Goal: Information Seeking & Learning: Learn about a topic

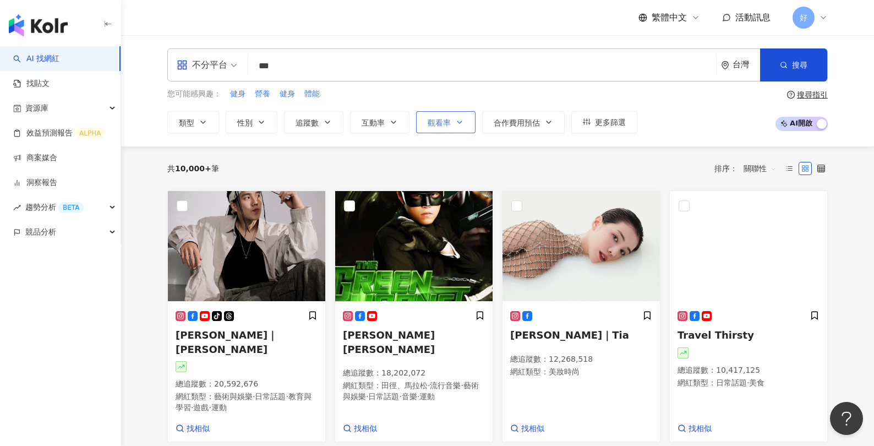
type input "***"
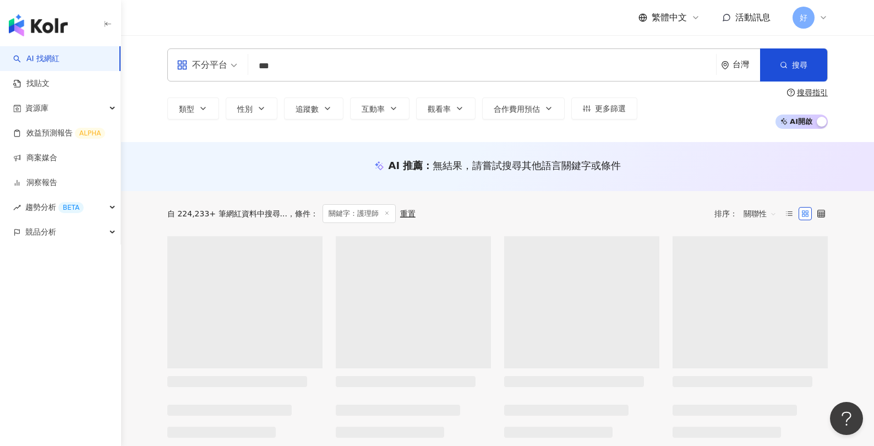
click at [175, 171] on div "AI 推薦 ： 無結果，請嘗試搜尋其他語言關鍵字或條件" at bounding box center [497, 166] width 660 height 14
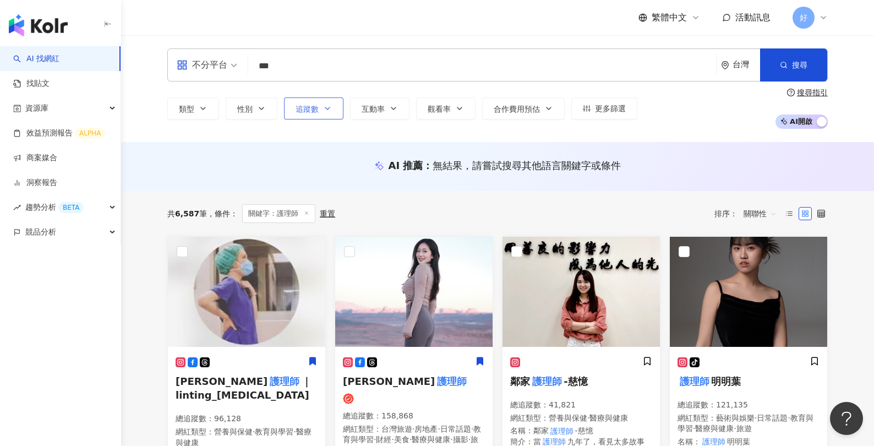
click at [334, 107] on button "追蹤數" at bounding box center [313, 108] width 59 height 22
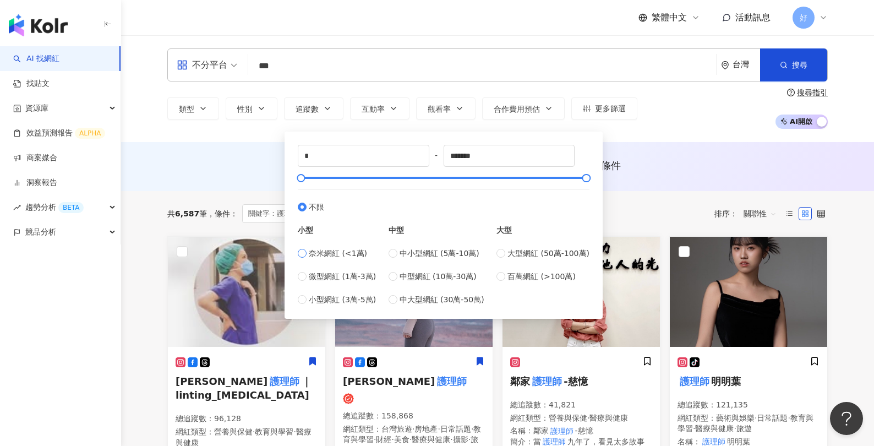
click at [307, 254] on label "奈米網紅 (<1萬)" at bounding box center [337, 253] width 78 height 12
type input "*****"
click at [303, 181] on div at bounding box center [305, 178] width 6 height 6
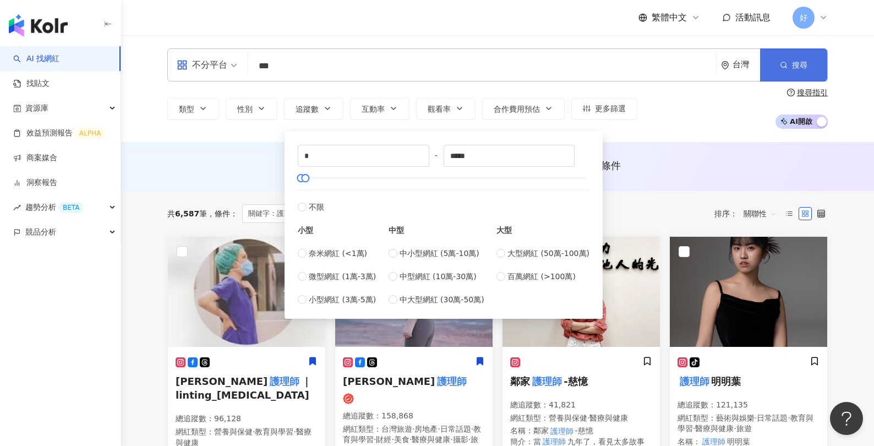
click at [792, 66] on span "搜尋" at bounding box center [799, 65] width 15 height 9
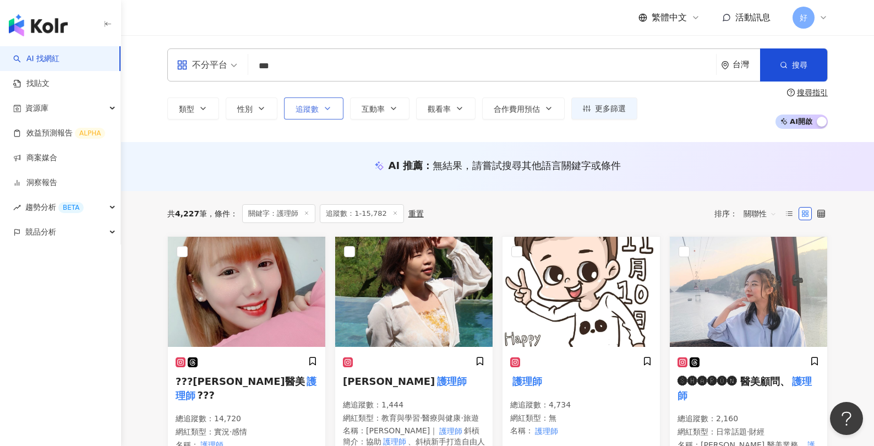
click at [322, 109] on button "追蹤數" at bounding box center [313, 108] width 59 height 22
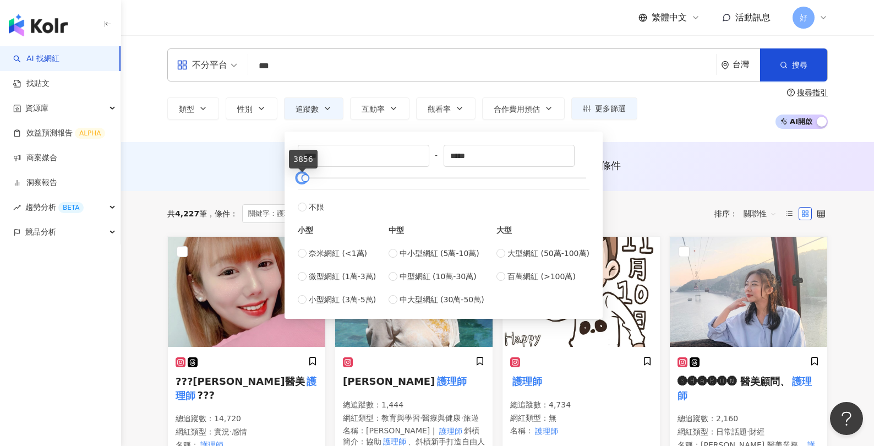
type input "****"
click at [299, 181] on div at bounding box center [302, 178] width 6 height 6
click at [768, 72] on button "搜尋" at bounding box center [793, 64] width 67 height 33
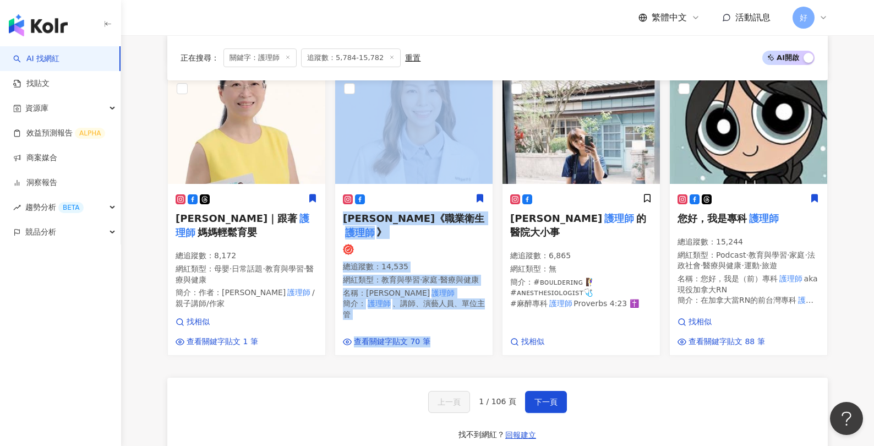
scroll to position [789, 0]
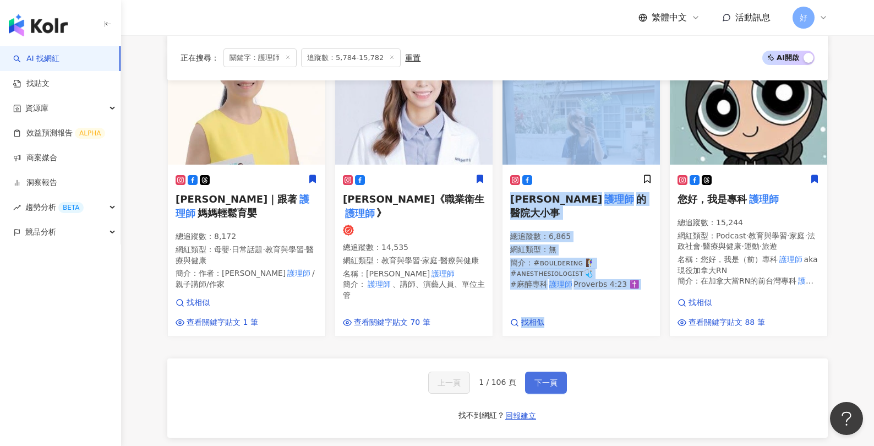
click at [544, 374] on button "下一頁" at bounding box center [546, 383] width 42 height 22
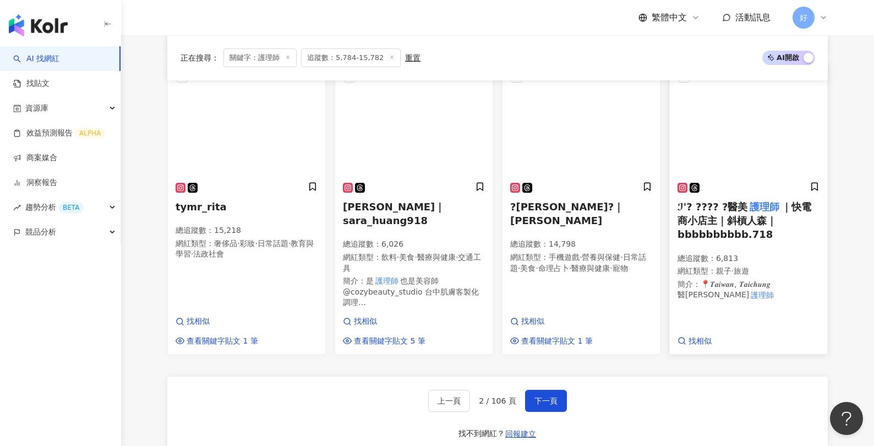
scroll to position [746, 0]
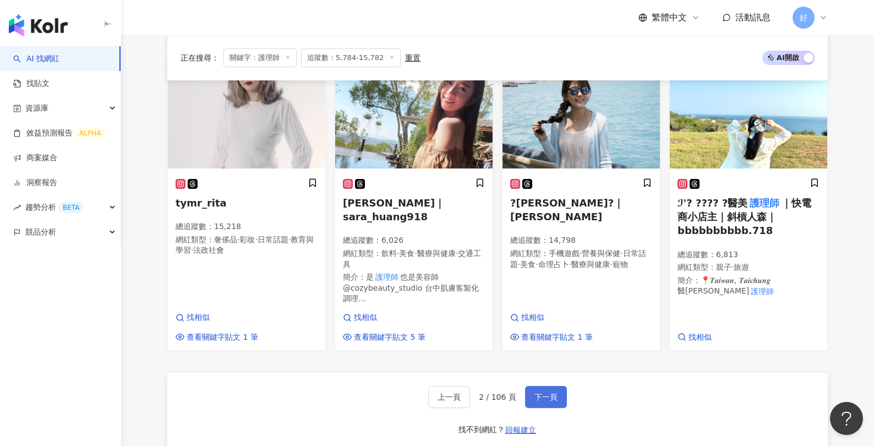
click at [547, 398] on button "下一頁" at bounding box center [546, 397] width 42 height 22
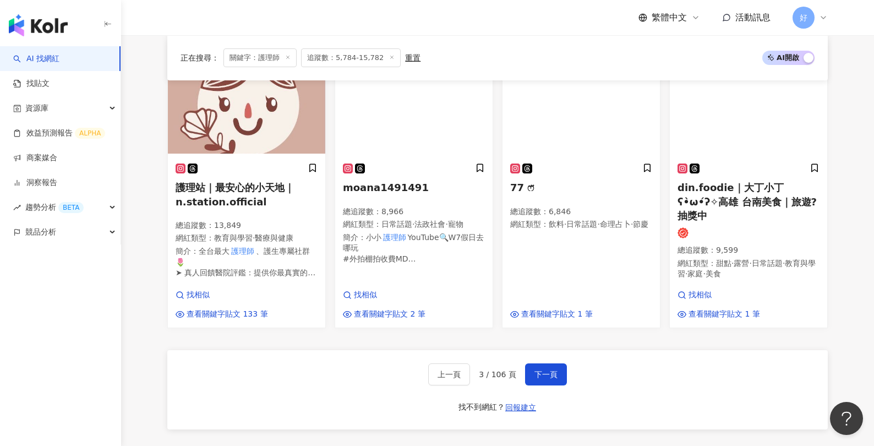
scroll to position [789, 0]
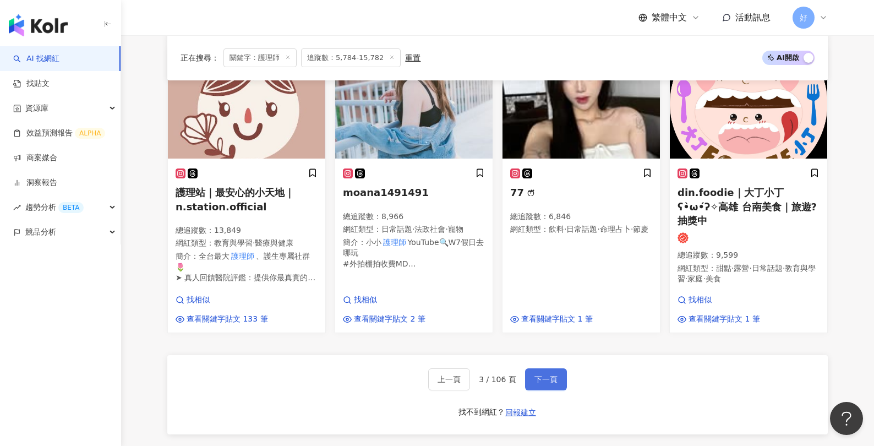
click at [553, 379] on span "下一頁" at bounding box center [545, 379] width 23 height 9
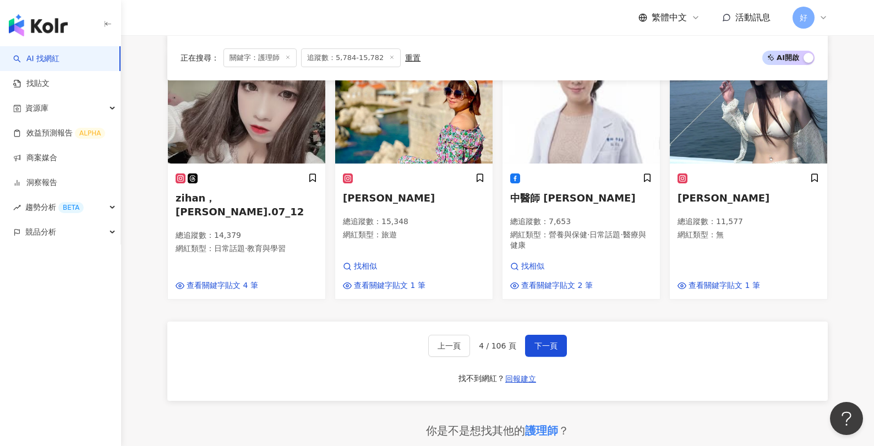
scroll to position [728, 0]
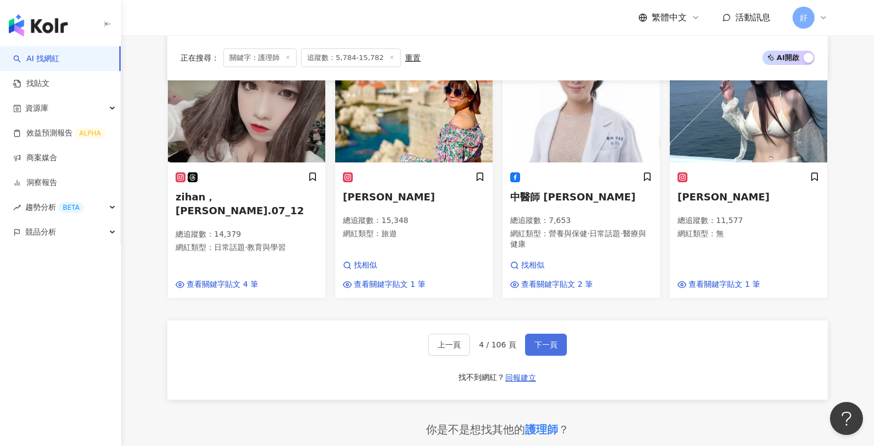
click at [544, 346] on span "下一頁" at bounding box center [545, 344] width 23 height 9
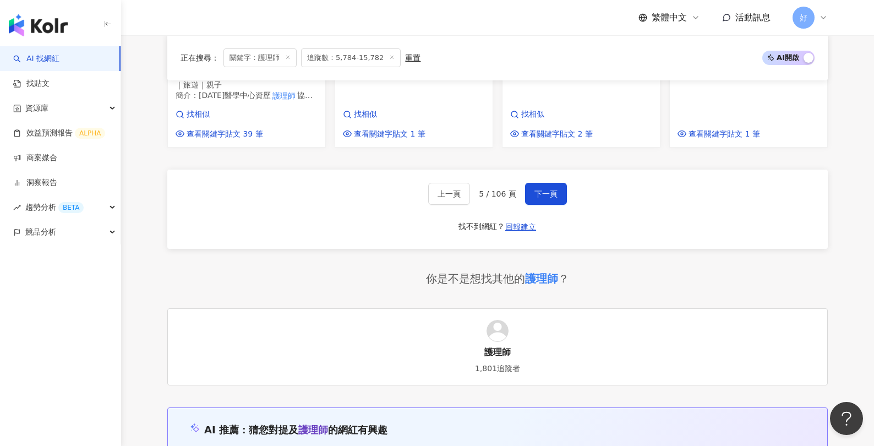
scroll to position [941, 0]
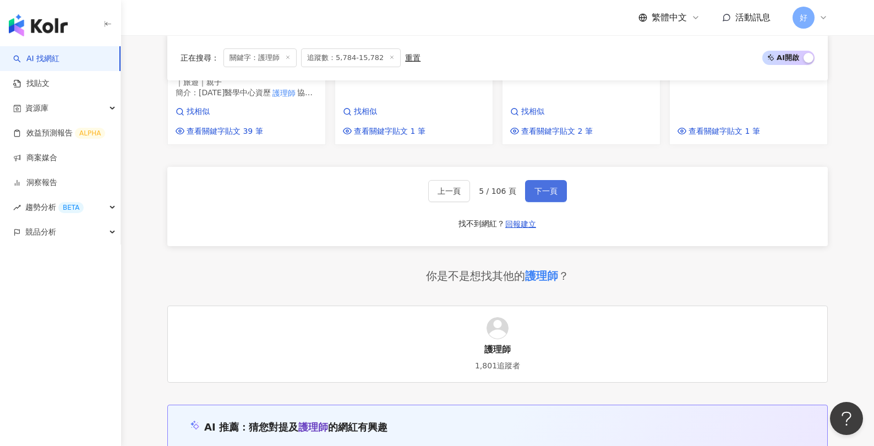
click at [545, 195] on button "下一頁" at bounding box center [546, 191] width 42 height 22
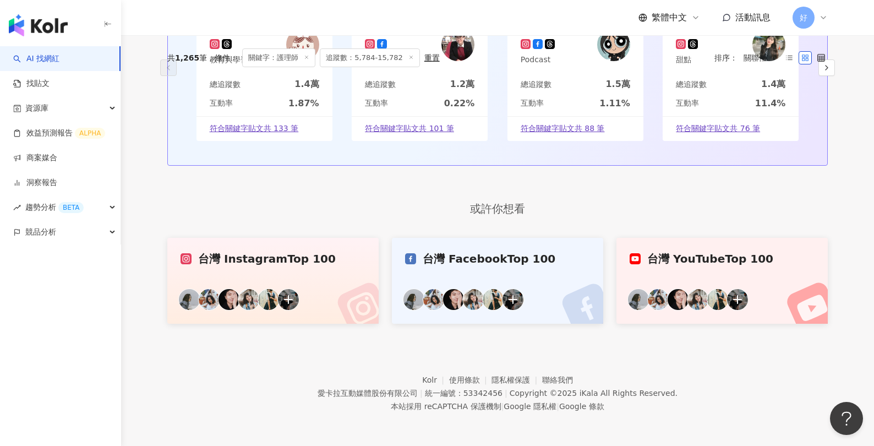
scroll to position [131, 0]
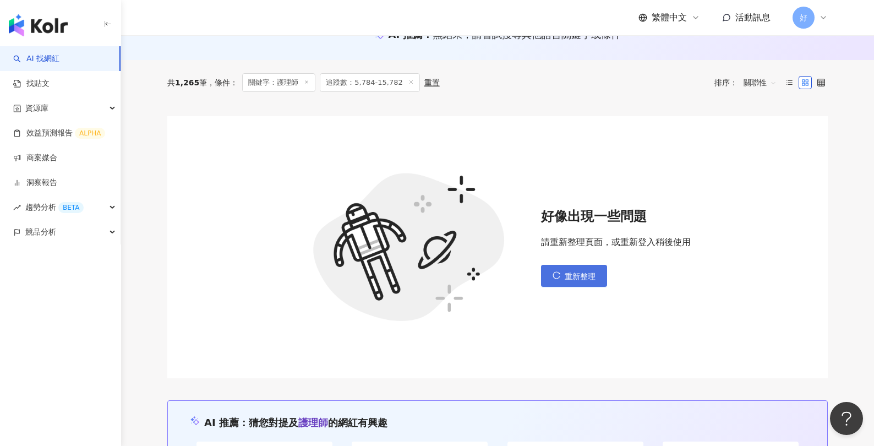
click at [562, 280] on button "重新整理" at bounding box center [574, 276] width 66 height 22
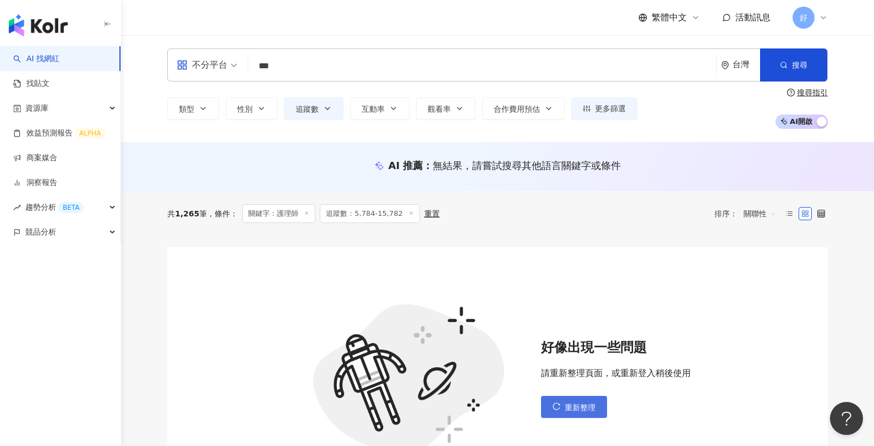
click at [558, 414] on button "重新整理" at bounding box center [574, 407] width 66 height 22
click at [560, 412] on button "重新整理" at bounding box center [574, 407] width 66 height 22
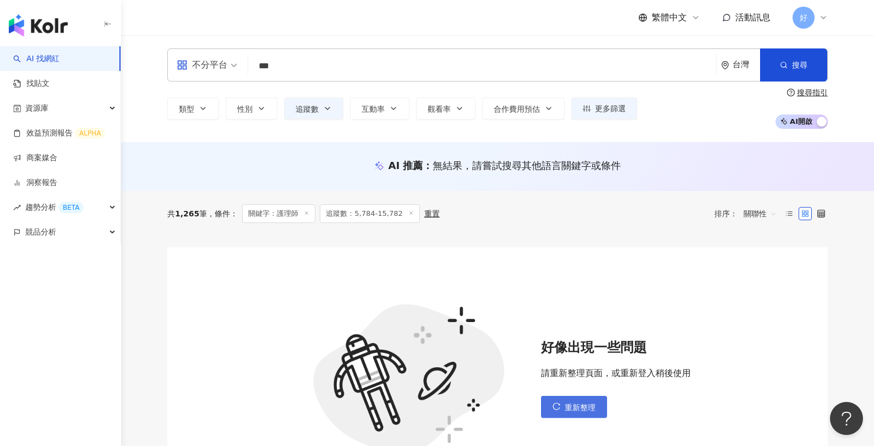
click at [560, 412] on button "重新整理" at bounding box center [574, 407] width 66 height 22
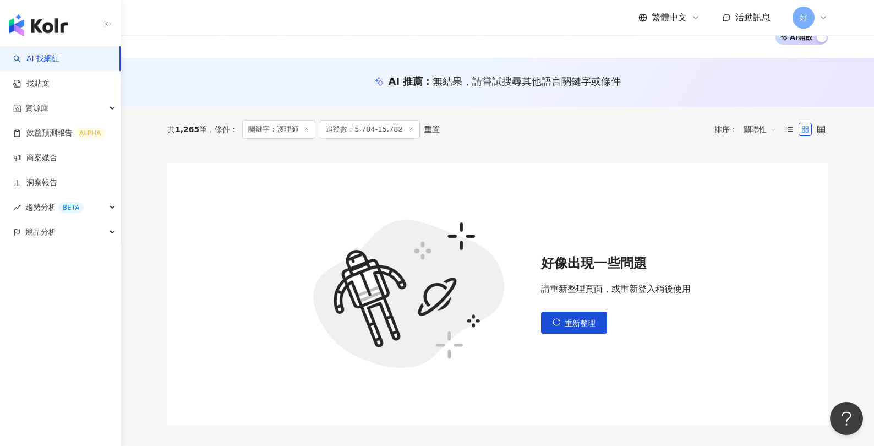
scroll to position [91, 0]
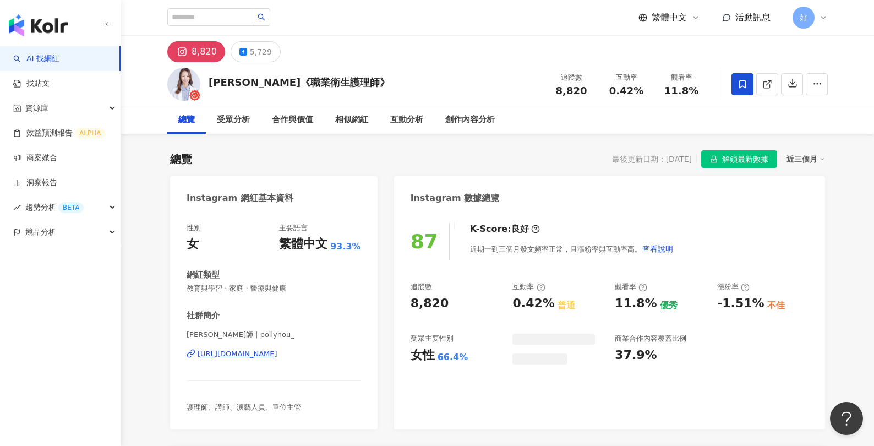
click at [277, 354] on div "https://www.instagram.com/pollyhou_/" at bounding box center [238, 354] width 80 height 10
click at [244, 56] on button "5,729" at bounding box center [256, 51] width 50 height 21
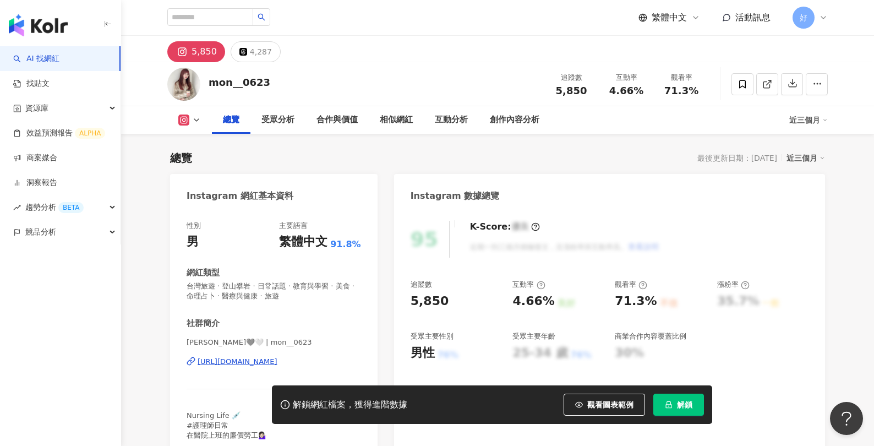
scroll to position [128, 0]
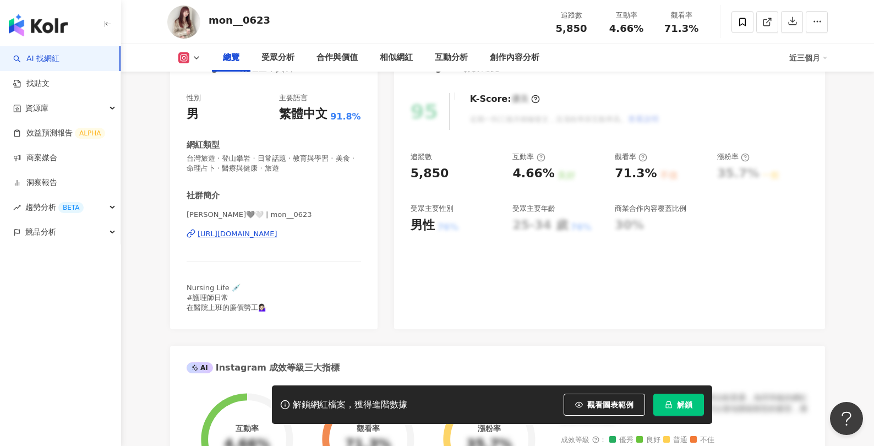
click at [277, 237] on div "https://www.instagram.com/mon__0623/" at bounding box center [238, 234] width 80 height 10
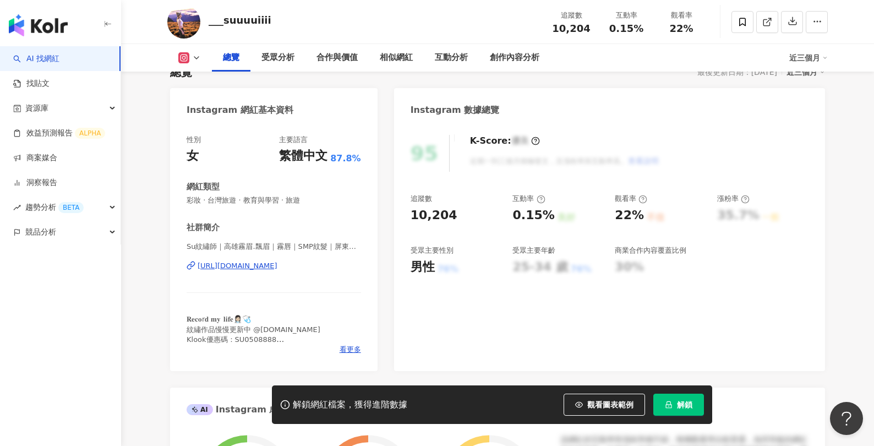
scroll to position [87, 0]
click at [277, 266] on div "https://www.instagram.com/___suuuuiiii/" at bounding box center [238, 265] width 80 height 10
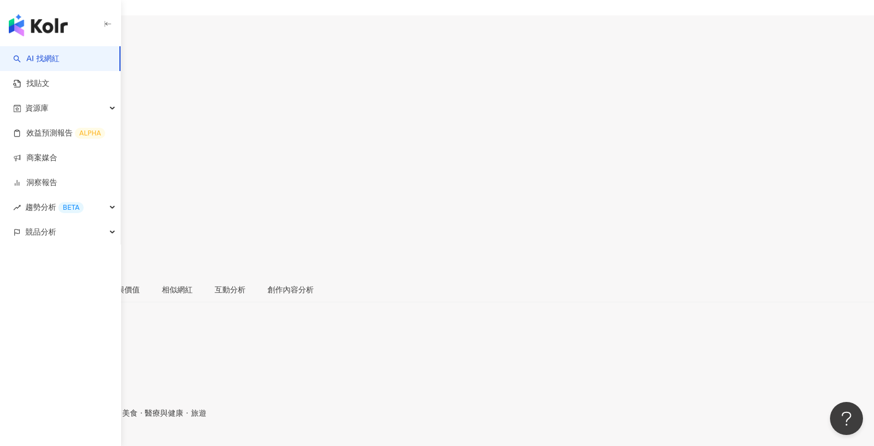
click at [97, 444] on div "https://www.instagram.com/cvu5217/" at bounding box center [54, 448] width 86 height 9
